Goal: Navigation & Orientation: Find specific page/section

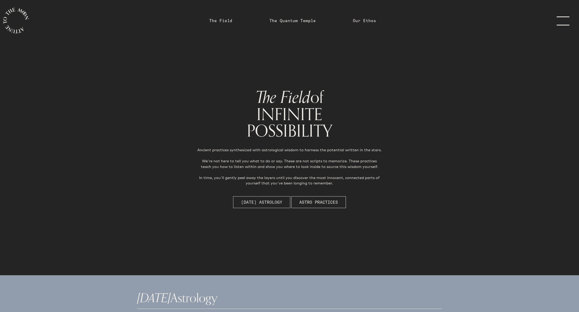
click at [273, 200] on span "[DATE] Astrology" at bounding box center [261, 202] width 41 height 6
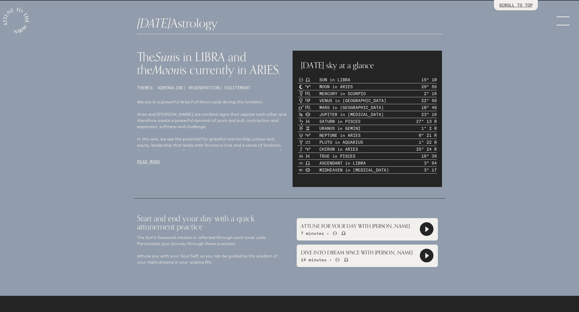
scroll to position [276, 0]
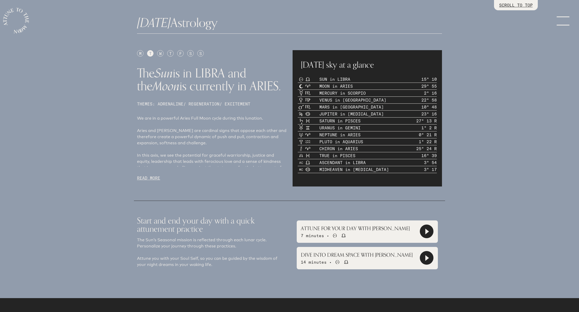
click at [140, 53] on div "M" at bounding box center [140, 53] width 6 height 6
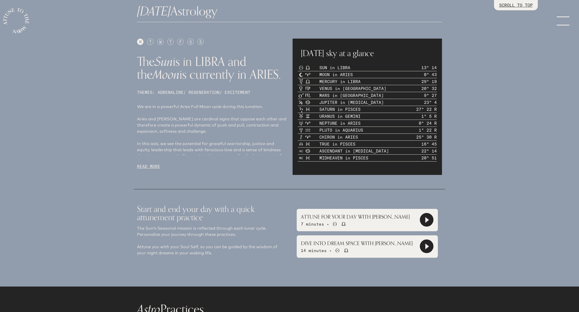
scroll to position [288, 0]
click at [144, 167] on p "READ MORE" at bounding box center [211, 166] width 149 height 6
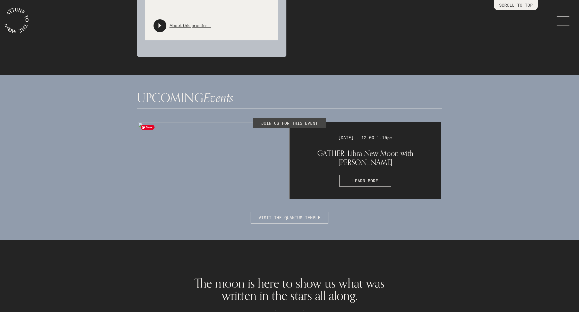
scroll to position [1362, 0]
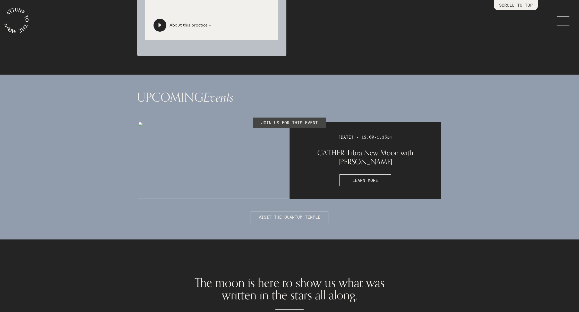
click at [365, 178] on span "LEARN MORE" at bounding box center [365, 181] width 26 height 6
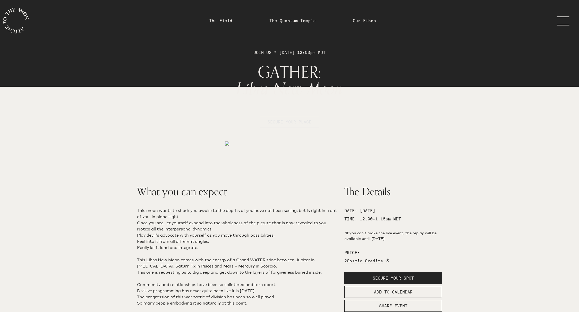
click at [293, 121] on span "SECURE YOUR PLACE" at bounding box center [290, 122] width 44 height 5
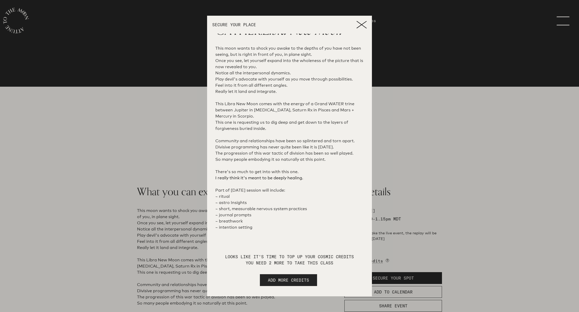
scroll to position [25, 0]
click at [275, 280] on span "ADD MORE CREDITS" at bounding box center [288, 280] width 41 height 6
select select "2"
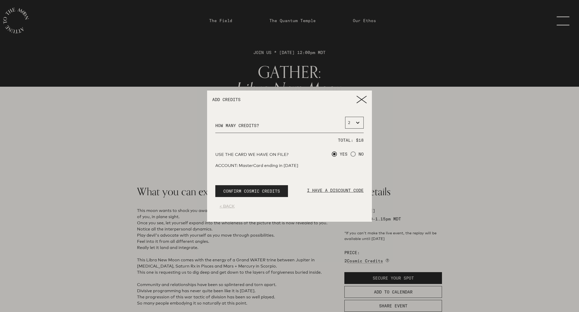
scroll to position [0, 0]
click at [362, 97] on icon at bounding box center [362, 100] width 10 height 8
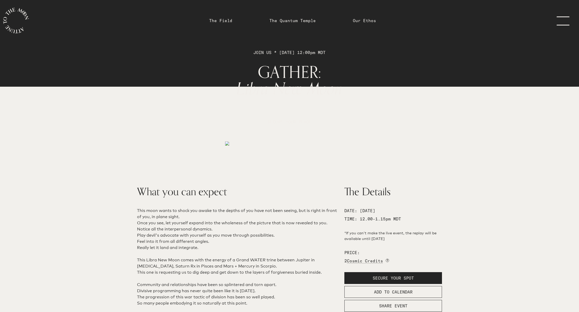
click at [564, 17] on link "menu" at bounding box center [566, 20] width 26 height 41
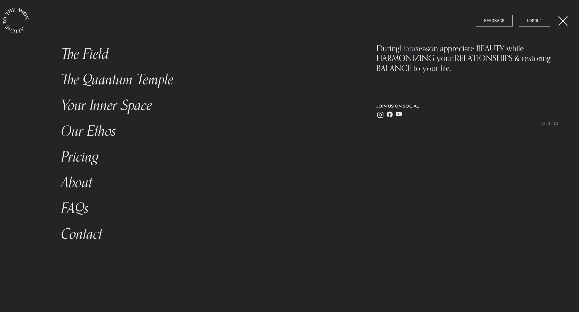
click at [70, 156] on link "Pricing" at bounding box center [203, 157] width 290 height 26
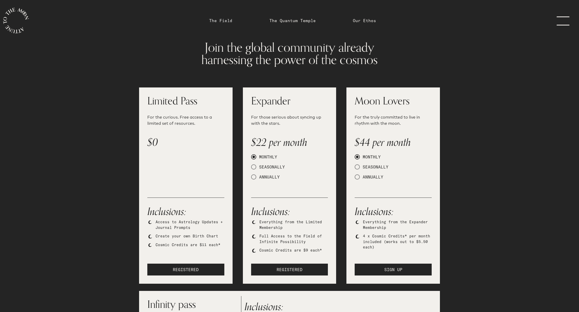
click at [228, 21] on link "The Field" at bounding box center [220, 21] width 23 height 6
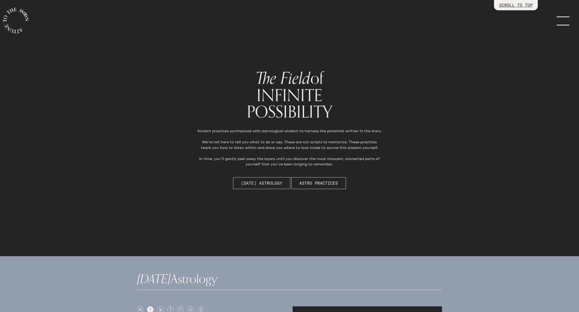
scroll to position [19, 0]
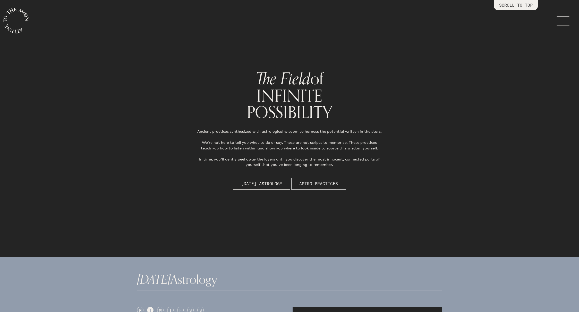
click at [305, 183] on span "Astro Practices" at bounding box center [318, 184] width 39 height 6
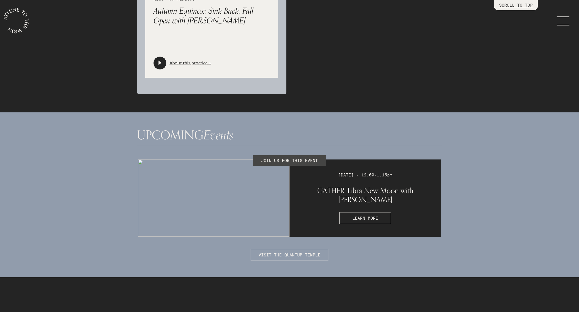
scroll to position [1283, 0]
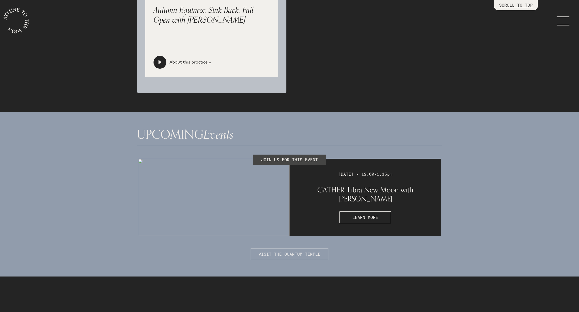
click at [281, 253] on span "VISIT THE QUANTUM TEMPLE" at bounding box center [290, 254] width 62 height 6
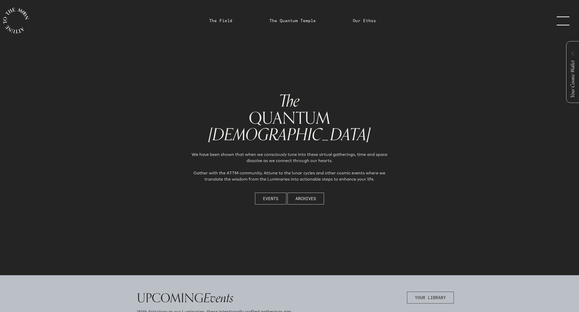
click at [267, 199] on span "Events" at bounding box center [270, 199] width 15 height 6
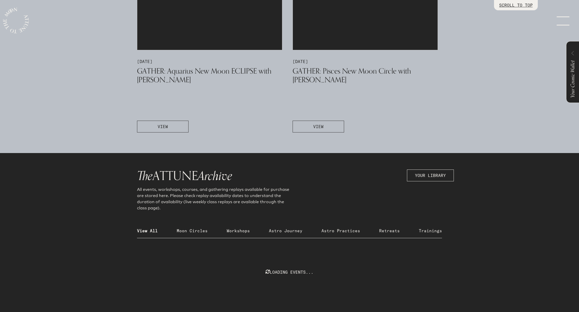
scroll to position [727, 0]
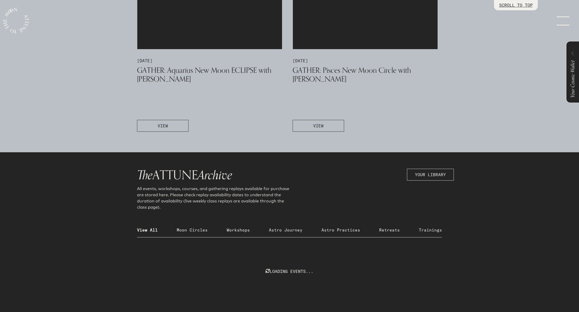
click at [425, 174] on span "YOUR LIBRARY" at bounding box center [430, 175] width 31 height 6
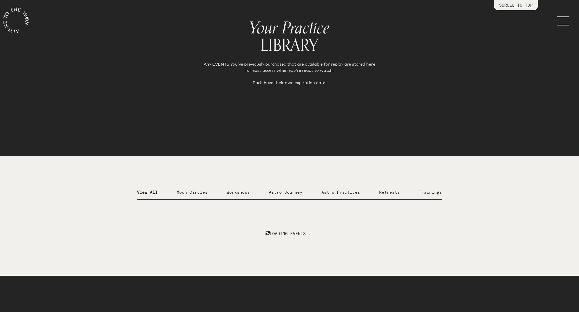
scroll to position [74, 0]
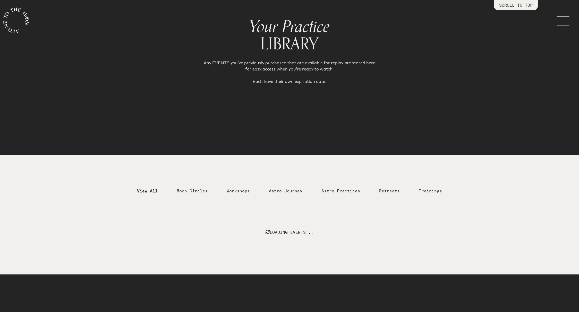
click at [191, 191] on p "Moon Circles" at bounding box center [192, 191] width 31 height 6
